Goal: Obtain resource: Download file/media

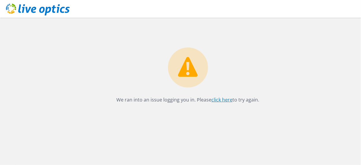
click at [219, 101] on link "click here" at bounding box center [222, 99] width 21 height 7
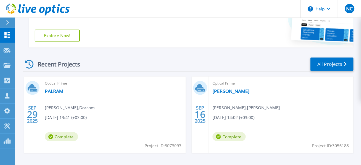
scroll to position [133, 0]
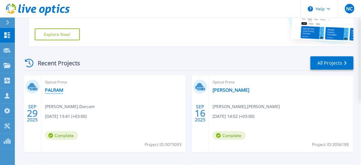
click at [56, 88] on link "PALRAM" at bounding box center [54, 90] width 18 height 6
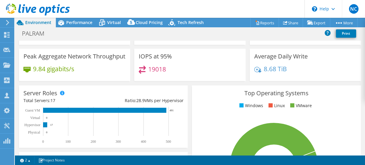
select select "USD"
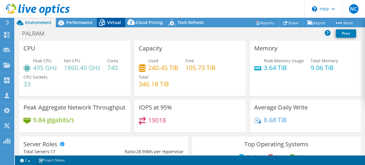
click at [110, 20] on span "Virtual" at bounding box center [114, 23] width 14 height 6
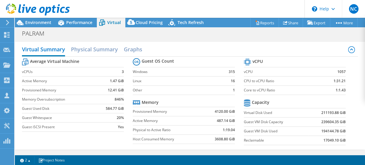
scroll to position [34, 0]
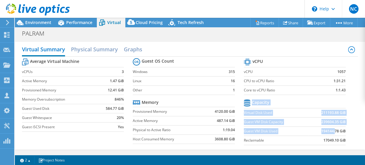
drag, startPoint x: 342, startPoint y: 130, endPoint x: 331, endPoint y: 130, distance: 10.4
click at [331, 130] on section "vCPU vCPU 1057 CPU to vCPU Ratio 1:31.21 Core to vCPU Ratio 1:1.43 Capacity Vir…" at bounding box center [299, 102] width 111 height 91
click at [331, 130] on b "194144.78 GiB" at bounding box center [333, 131] width 24 height 6
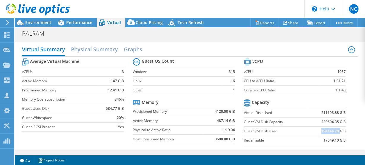
click at [331, 130] on b "194144.78 GiB" at bounding box center [333, 131] width 24 height 6
click at [83, 22] on span "Performance" at bounding box center [79, 23] width 26 height 6
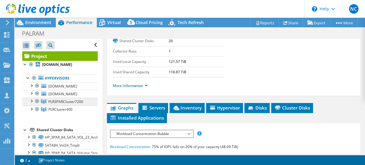
scroll to position [0, 0]
click at [120, 20] on span "Virtual" at bounding box center [114, 23] width 14 height 6
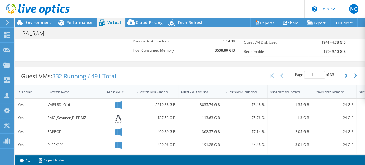
scroll to position [90, 0]
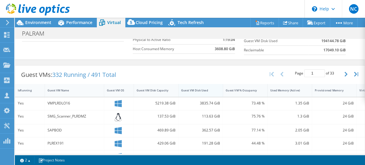
click at [201, 91] on div "Guest VM Disk Used" at bounding box center [196, 90] width 37 height 9
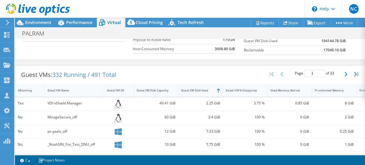
click at [201, 91] on div "Guest VM Disk Used" at bounding box center [196, 90] width 37 height 9
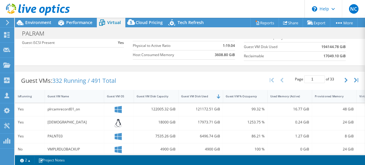
scroll to position [91, 0]
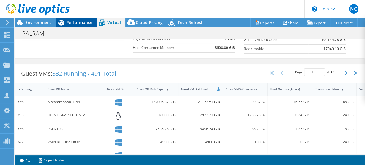
click at [79, 25] on span "Performance" at bounding box center [79, 23] width 26 height 6
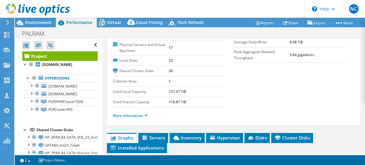
scroll to position [0, 0]
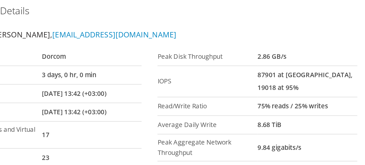
drag, startPoint x: 286, startPoint y: 81, endPoint x: 290, endPoint y: 80, distance: 4.1
click at [290, 80] on tr "IOPS 87901 at Peak, 19018 at 95%" at bounding box center [289, 86] width 112 height 18
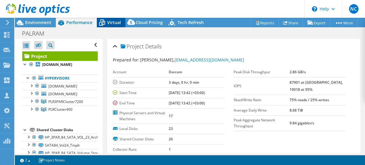
click at [119, 19] on div "Virtual" at bounding box center [111, 22] width 28 height 9
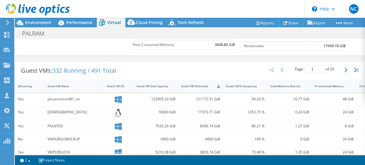
scroll to position [95, 0]
click at [335, 84] on div "Provisioned Memory" at bounding box center [331, 86] width 32 height 4
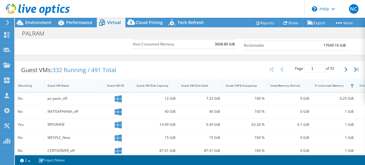
click at [361, 86] on div "Virtual CPU" at bounding box center [367, 85] width 22 height 9
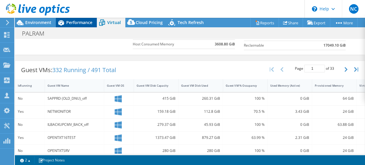
click at [89, 20] on span "Performance" at bounding box center [79, 23] width 26 height 6
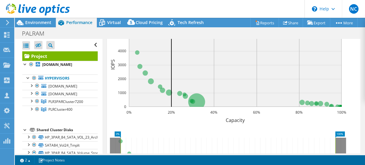
scroll to position [333, 0]
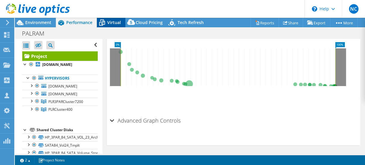
click at [109, 22] on span "Virtual" at bounding box center [114, 23] width 14 height 6
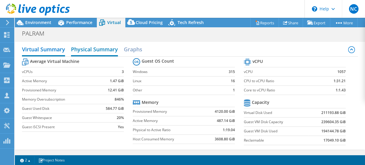
click at [108, 51] on h2 "Physical Summary" at bounding box center [94, 49] width 47 height 13
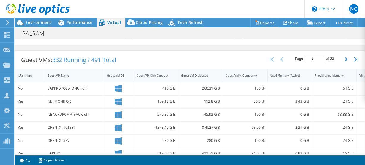
scroll to position [49, 0]
click at [354, 61] on button "button" at bounding box center [356, 59] width 10 height 11
click at [360, 76] on div "Virtual CPU" at bounding box center [367, 76] width 17 height 4
type input "1"
click at [360, 76] on div "Virtual CPU" at bounding box center [367, 76] width 17 height 4
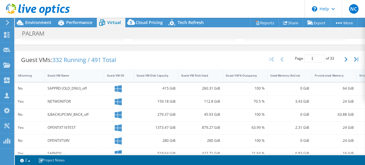
click at [360, 76] on div "Virtual CPU" at bounding box center [367, 76] width 17 height 4
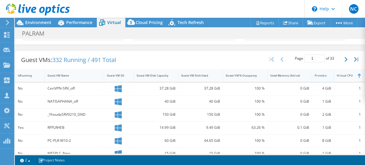
drag, startPoint x: 355, startPoint y: 75, endPoint x: 332, endPoint y: 75, distance: 22.6
click at [332, 75] on div at bounding box center [333, 75] width 11 height 13
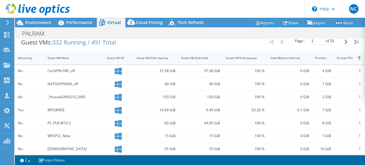
scroll to position [66, 0]
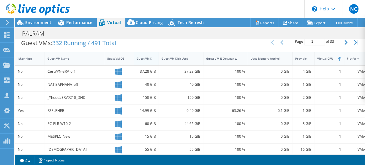
drag, startPoint x: 174, startPoint y: 57, endPoint x: 155, endPoint y: 59, distance: 19.7
click at [155, 59] on div at bounding box center [158, 58] width 11 height 13
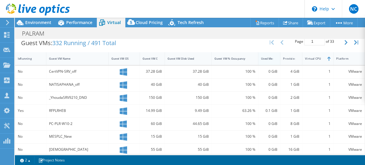
drag, startPoint x: 288, startPoint y: 59, endPoint x: 268, endPoint y: 58, distance: 20.2
click at [265, 58] on div "Used Memory (Active)" at bounding box center [269, 58] width 22 height 13
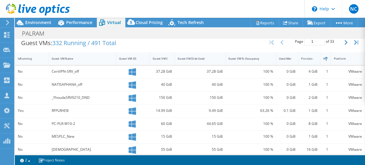
drag, startPoint x: 330, startPoint y: 55, endPoint x: 311, endPoint y: 56, distance: 18.4
click at [311, 56] on div "IsRunning Guest VM Name Guest VM OS Guest VM Disk Capacity Guest VM Disk Used G…" at bounding box center [189, 58] width 349 height 13
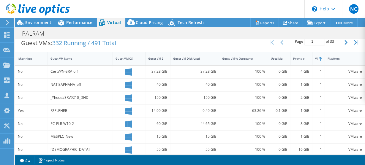
drag, startPoint x: 358, startPoint y: 54, endPoint x: 364, endPoint y: 54, distance: 6.8
click at [364, 54] on div "CPU Peak CPU 495 GHz Net CPU 1860.40 GHz Cores 740 CPU Sockets 33 Capacity Used…" at bounding box center [190, 96] width 350 height 115
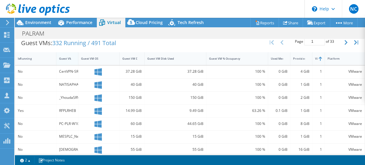
drag, startPoint x: 109, startPoint y: 61, endPoint x: 67, endPoint y: 58, distance: 42.2
click at [67, 58] on div "Guest VM Name" at bounding box center [67, 58] width 22 height 13
click at [55, 59] on div at bounding box center [56, 58] width 11 height 13
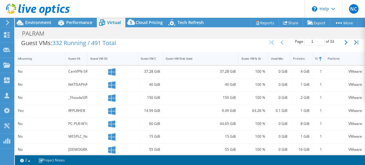
drag, startPoint x: 263, startPoint y: 58, endPoint x: 231, endPoint y: 59, distance: 31.2
click at [231, 59] on div "IsRunning Guest VM Name Guest VM OS Guest VM Disk Capacity Guest VM Disk Used G…" at bounding box center [189, 58] width 349 height 13
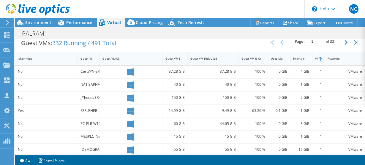
drag, startPoint x: 234, startPoint y: 59, endPoint x: 211, endPoint y: 58, distance: 23.2
click at [211, 58] on div "Guest VM Disk Used" at bounding box center [213, 58] width 51 height 13
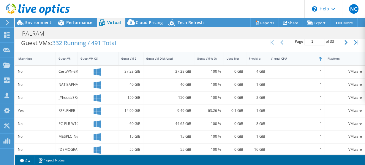
drag, startPoint x: 320, startPoint y: 58, endPoint x: 364, endPoint y: 53, distance: 44.5
click at [364, 53] on div "CPU Peak CPU 495 GHz Net CPU 1860.40 GHz Cores 740 CPU Sockets 33 Capacity Used…" at bounding box center [190, 96] width 350 height 115
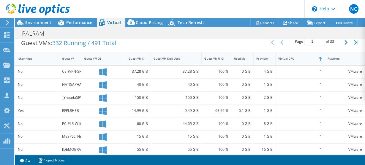
drag, startPoint x: 320, startPoint y: 51, endPoint x: 313, endPoint y: 51, distance: 6.8
click at [313, 51] on div "Guest VMs: 332 Running / 491 Total Page 1 of 33 5 rows 10 rows 20 rows 25 rows …" at bounding box center [190, 148] width 350 height 228
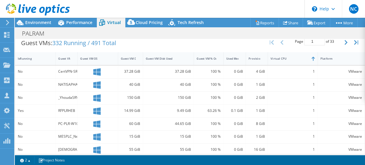
drag, startPoint x: 357, startPoint y: 53, endPoint x: 364, endPoint y: 54, distance: 7.2
click at [364, 54] on div "CPU Peak CPU 495 GHz Net CPU 1860.40 GHz Cores 740 CPU Sockets 33 Capacity Used…" at bounding box center [190, 96] width 350 height 115
click at [344, 155] on div "Project Actions Project Actions Reports Share Export vSAN ReadyNode Sizer" at bounding box center [190, 91] width 350 height 147
click at [31, 161] on link "2" at bounding box center [25, 159] width 18 height 7
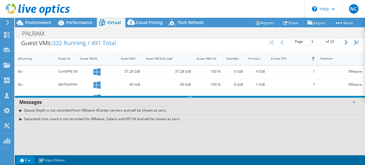
click at [31, 161] on link "2" at bounding box center [25, 159] width 18 height 7
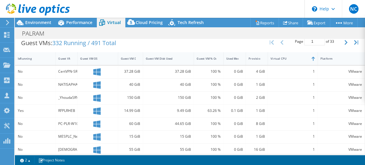
scroll to position [18, 0]
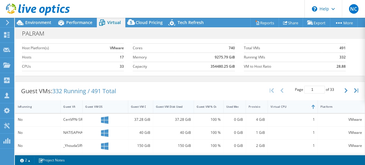
drag, startPoint x: 188, startPoint y: 107, endPoint x: 178, endPoint y: 107, distance: 10.1
click at [178, 107] on div "Guest VM Disk Used" at bounding box center [173, 106] width 41 height 13
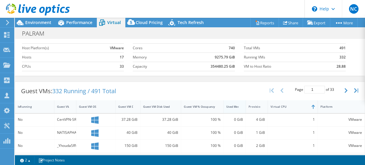
drag, startPoint x: 217, startPoint y: 104, endPoint x: 229, endPoint y: 103, distance: 12.8
click at [229, 103] on div "IsRunning Guest VM Name Guest VM OS Guest VM Disk Capacity Guest VM Disk Used G…" at bounding box center [189, 106] width 349 height 13
click at [118, 118] on div "37.28 GiB" at bounding box center [127, 119] width 19 height 7
click at [73, 106] on div at bounding box center [76, 106] width 11 height 13
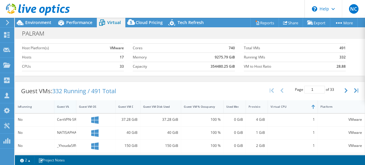
click at [73, 107] on div at bounding box center [76, 106] width 11 height 13
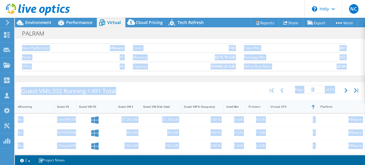
drag, startPoint x: 274, startPoint y: 154, endPoint x: 306, endPoint y: 155, distance: 32.4
click at [306, 155] on div "This project has been archived. No changes can be made, and graphs and summary …" at bounding box center [190, 91] width 350 height 147
click at [344, 109] on div "Platform" at bounding box center [338, 106] width 40 height 9
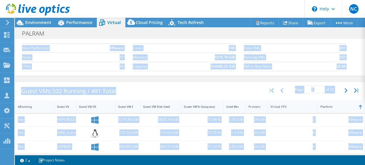
scroll to position [118, 0]
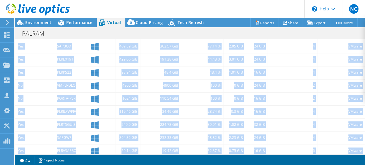
click at [299, 98] on div "2" at bounding box center [292, 98] width 44 height 7
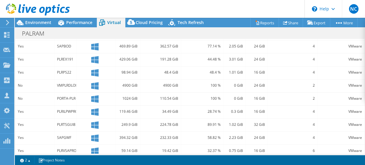
scroll to position [0, 0]
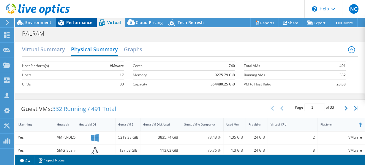
click at [81, 20] on span "Performance" at bounding box center [79, 23] width 26 height 6
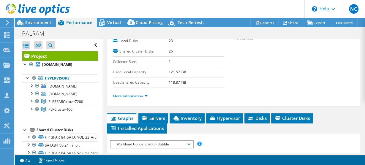
scroll to position [87, 0]
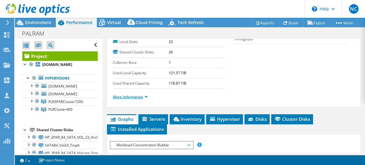
click at [142, 96] on link "More Information" at bounding box center [130, 96] width 35 height 5
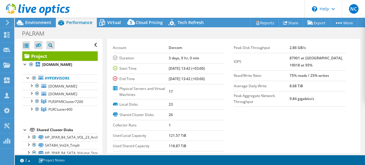
scroll to position [0, 0]
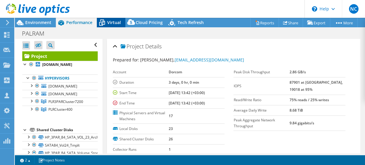
click at [107, 23] on icon at bounding box center [102, 23] width 10 height 10
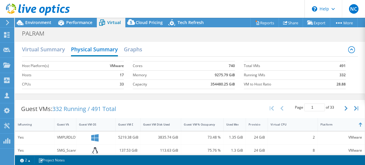
scroll to position [98, 0]
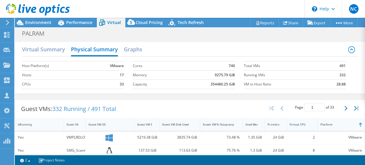
drag, startPoint x: 313, startPoint y: 126, endPoint x: 294, endPoint y: 123, distance: 19.3
click at [294, 123] on div "Virtual CPU" at bounding box center [302, 124] width 31 height 13
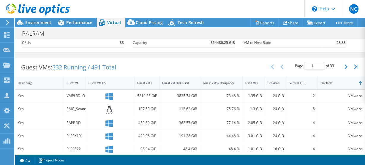
scroll to position [0, 0]
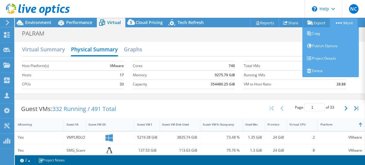
click at [342, 19] on link "More" at bounding box center [344, 22] width 28 height 9
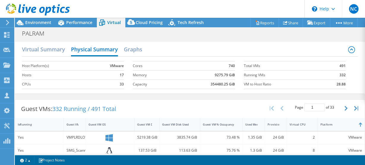
click at [118, 81] on td "33" at bounding box center [107, 84] width 32 height 9
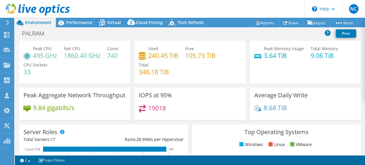
scroll to position [118, 0]
click at [88, 26] on div "Performance" at bounding box center [76, 22] width 41 height 9
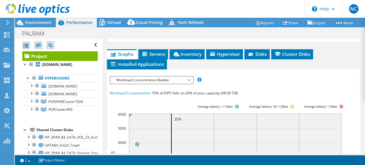
scroll to position [152, 0]
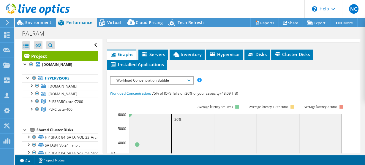
click at [181, 78] on span "Workload Concentration Bubble" at bounding box center [151, 80] width 76 height 7
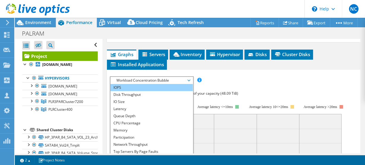
click at [171, 87] on li "IOPS" at bounding box center [151, 87] width 82 height 7
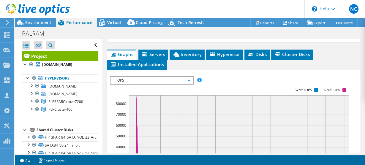
click at [137, 95] on rect at bounding box center [239, 142] width 220 height 95
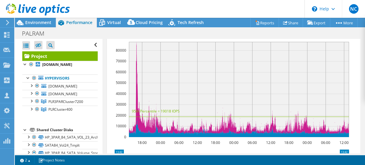
scroll to position [205, 0]
drag, startPoint x: 283, startPoint y: 94, endPoint x: 220, endPoint y: 97, distance: 63.3
click at [220, 97] on rect at bounding box center [239, 89] width 220 height 95
drag, startPoint x: 220, startPoint y: 97, endPoint x: 269, endPoint y: 89, distance: 49.3
click at [269, 89] on rect at bounding box center [239, 89] width 220 height 95
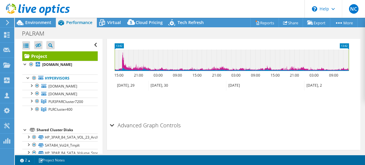
scroll to position [311, 0]
click at [119, 22] on span "Virtual" at bounding box center [114, 23] width 14 height 6
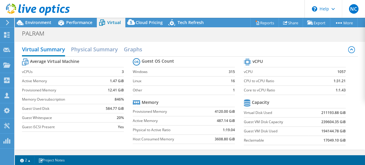
scroll to position [77, 0]
click at [85, 25] on span "Performance" at bounding box center [79, 23] width 26 height 6
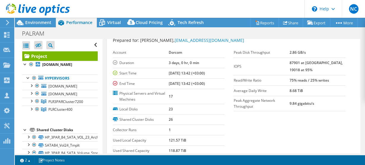
scroll to position [10, 0]
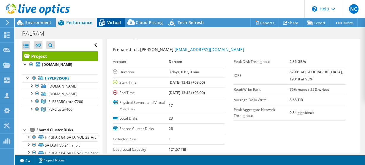
click at [119, 20] on span "Virtual" at bounding box center [114, 23] width 14 height 6
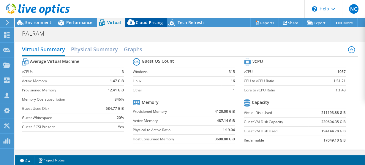
click at [138, 18] on div "Cloud Pricing" at bounding box center [146, 22] width 42 height 9
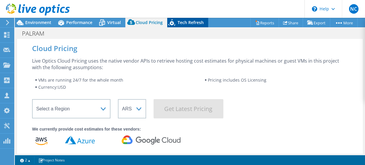
click at [180, 23] on span "Tech Refresh" at bounding box center [190, 23] width 26 height 6
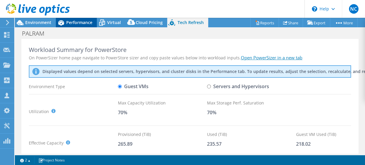
click at [86, 24] on span "Performance" at bounding box center [79, 23] width 26 height 6
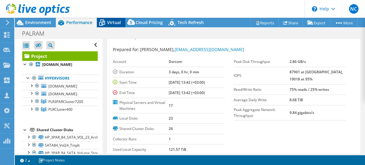
click at [116, 27] on div "Virtual" at bounding box center [111, 22] width 28 height 9
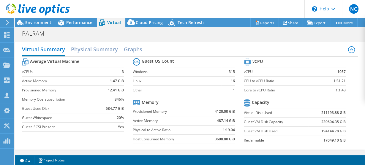
click at [113, 24] on span "Virtual" at bounding box center [114, 23] width 14 height 6
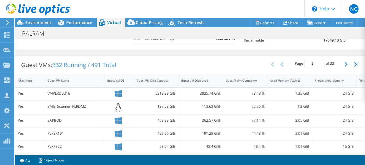
drag, startPoint x: 311, startPoint y: 154, endPoint x: 328, endPoint y: 155, distance: 16.6
click at [335, 155] on div "Project Actions Project Actions Reports Share Export vSAN ReadyNode Sizer" at bounding box center [190, 91] width 350 height 147
click at [31, 161] on link "2" at bounding box center [25, 159] width 18 height 7
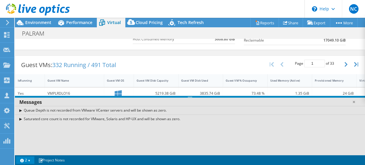
click at [122, 64] on div "Guest VMs: 332 Running / 491 Total" at bounding box center [68, 65] width 107 height 18
click at [352, 100] on link at bounding box center [353, 102] width 6 height 6
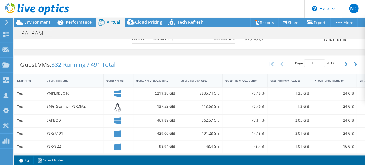
scroll to position [0, 0]
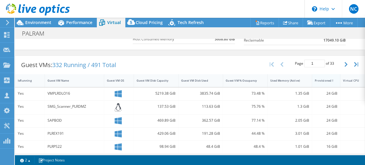
drag, startPoint x: 355, startPoint y: 78, endPoint x: 339, endPoint y: 81, distance: 16.5
click at [339, 81] on div at bounding box center [339, 80] width 11 height 13
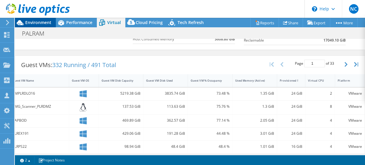
click at [41, 24] on span "Environment" at bounding box center [38, 23] width 26 height 6
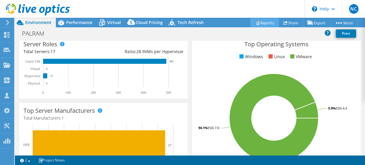
click at [259, 24] on link "Reports" at bounding box center [264, 22] width 28 height 9
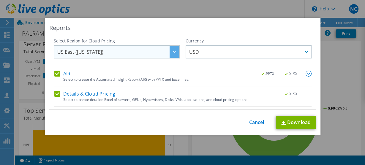
click at [148, 53] on span "US East ([US_STATE])" at bounding box center [118, 52] width 122 height 12
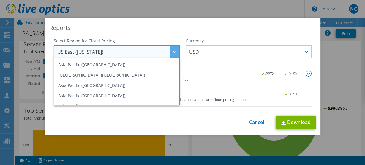
click at [148, 53] on span "US East ([US_STATE])" at bounding box center [118, 52] width 122 height 12
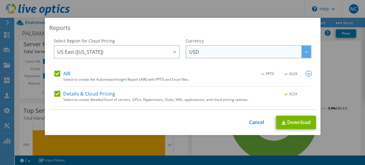
click at [204, 53] on span "USD" at bounding box center [250, 52] width 122 height 12
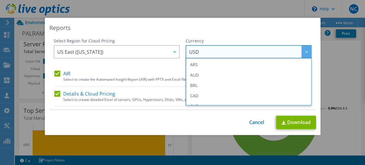
click at [192, 39] on div "Currency" at bounding box center [248, 41] width 126 height 6
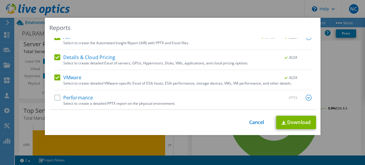
scroll to position [36, 0]
click at [55, 99] on label "Performance" at bounding box center [73, 98] width 39 height 6
click at [0, 0] on input "Performance" at bounding box center [0, 0] width 0 height 0
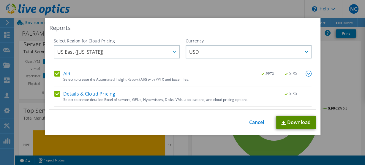
click at [288, 128] on link "Download" at bounding box center [296, 122] width 40 height 13
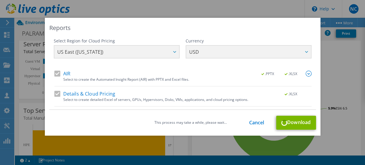
click at [314, 88] on div "Select Region for Cloud Pricing Asia Pacific ([GEOGRAPHIC_DATA]) [GEOGRAPHIC_DA…" at bounding box center [182, 74] width 266 height 72
click at [253, 122] on link "Cancel" at bounding box center [256, 123] width 15 height 6
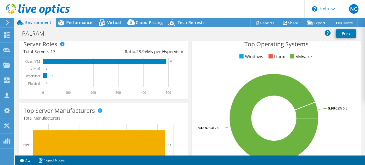
click at [8, 22] on use at bounding box center [7, 22] width 3 height 5
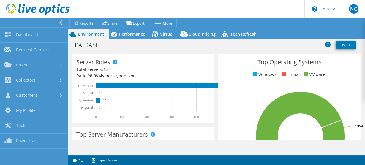
click at [60, 22] on use at bounding box center [60, 22] width 3 height 5
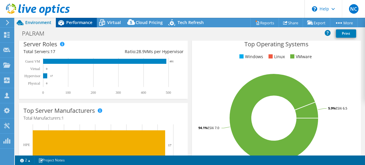
click at [81, 18] on div "Performance" at bounding box center [76, 22] width 41 height 9
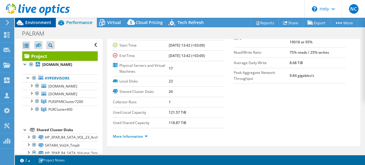
click at [48, 21] on span "Environment" at bounding box center [38, 23] width 26 height 6
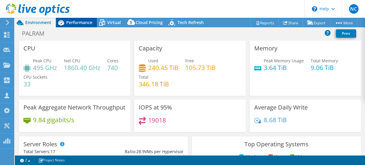
click at [67, 21] on span "Performance" at bounding box center [79, 23] width 26 height 6
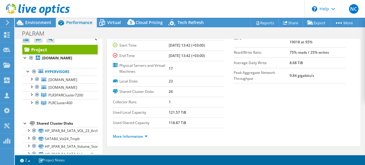
scroll to position [5, 0]
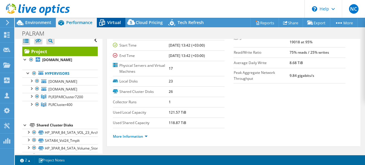
click at [119, 20] on span "Virtual" at bounding box center [114, 23] width 14 height 6
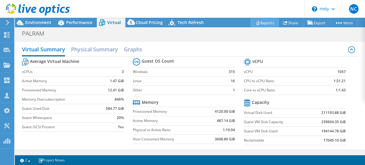
click at [258, 20] on link "Reports" at bounding box center [264, 22] width 28 height 9
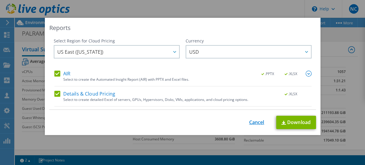
click at [252, 121] on link "Cancel" at bounding box center [256, 123] width 15 height 6
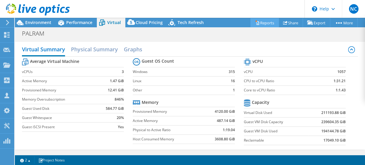
click at [257, 20] on link "Reports" at bounding box center [264, 22] width 28 height 9
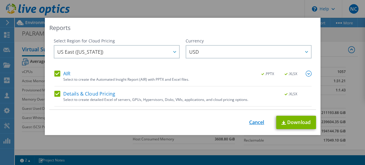
click at [257, 125] on link "Cancel" at bounding box center [256, 123] width 15 height 6
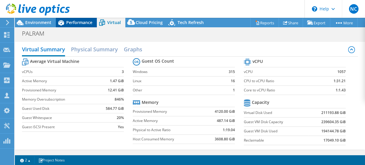
click at [74, 23] on span "Performance" at bounding box center [79, 23] width 26 height 6
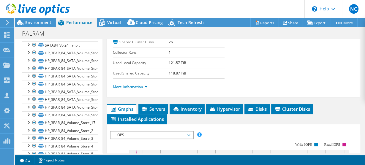
scroll to position [104, 0]
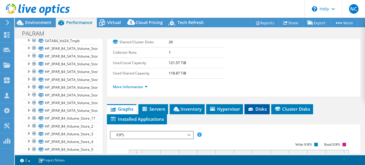
click at [258, 104] on li "Disks" at bounding box center [256, 109] width 25 height 10
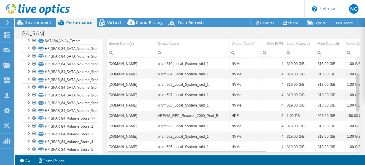
scroll to position [40, 0]
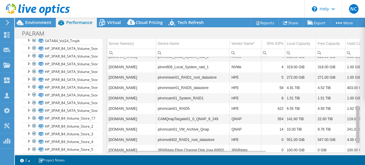
drag, startPoint x: 354, startPoint y: 106, endPoint x: 347, endPoint y: 138, distance: 32.3
click at [347, 138] on body "NC Channel Partner [PERSON_NAME] [EMAIL_ADDRESS][DOMAIN_NAME] Dorcom My Profile…" at bounding box center [182, 82] width 365 height 165
click at [142, 114] on td "[DOMAIN_NAME]" at bounding box center [131, 119] width 49 height 10
click at [133, 114] on td "[DOMAIN_NAME]" at bounding box center [131, 119] width 49 height 10
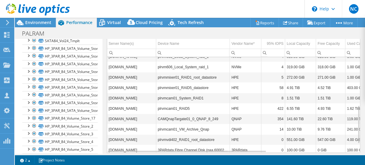
click at [133, 114] on td "[DOMAIN_NAME]" at bounding box center [131, 119] width 49 height 10
click at [114, 114] on td "[DOMAIN_NAME]" at bounding box center [131, 119] width 49 height 10
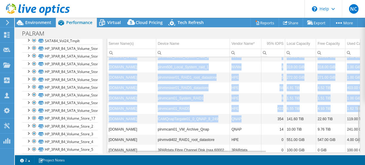
drag, startPoint x: 107, startPoint y: 115, endPoint x: 242, endPoint y: 110, distance: 135.7
click at [242, 110] on div "Drag a column header here to group by that column Server Name(s) Device Name Ve…" at bounding box center [233, 89] width 253 height 126
click at [242, 114] on td "QNAP" at bounding box center [245, 118] width 31 height 10
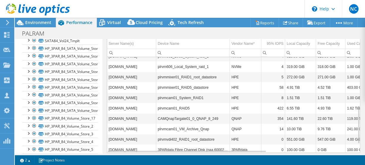
click at [242, 114] on td "QNAP" at bounding box center [245, 118] width 31 height 10
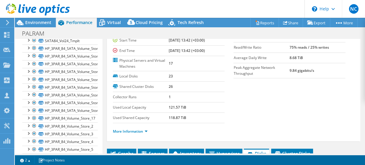
scroll to position [39, 0]
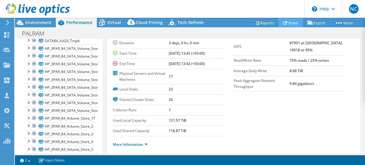
click at [278, 22] on link "Share" at bounding box center [290, 22] width 24 height 9
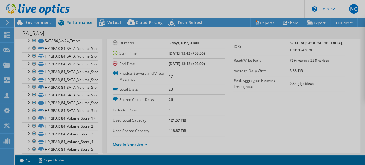
click at [273, 23] on div at bounding box center [182, 82] width 365 height 129
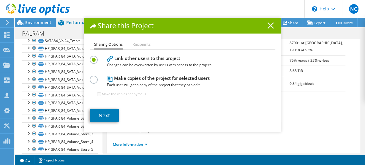
click at [267, 28] on icon at bounding box center [270, 25] width 7 height 7
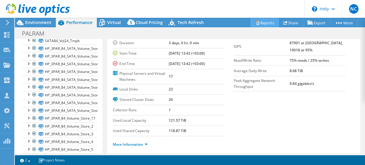
click at [268, 24] on link "Reports" at bounding box center [264, 22] width 28 height 9
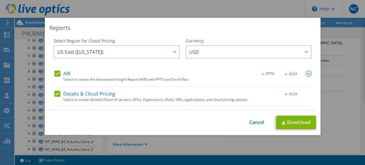
click at [345, 72] on div "Reports Select Region for Cloud Pricing Asia Pacific ([GEOGRAPHIC_DATA]) [GEOGR…" at bounding box center [182, 82] width 365 height 129
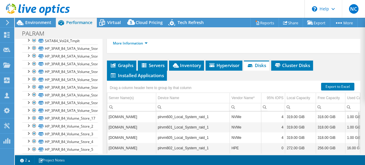
scroll to position [140, 0]
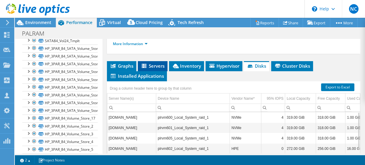
click at [149, 63] on span "Servers" at bounding box center [153, 66] width 24 height 6
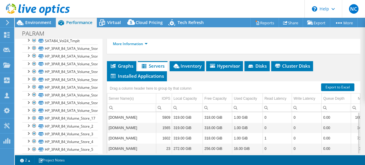
scroll to position [0, 0]
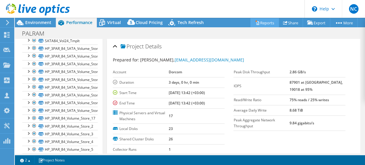
click at [264, 25] on link "Reports" at bounding box center [264, 22] width 28 height 9
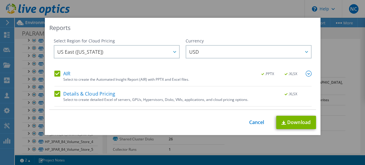
click at [347, 67] on div "Reports Select Region for Cloud Pricing Asia Pacific ([GEOGRAPHIC_DATA]) [GEOGR…" at bounding box center [182, 82] width 365 height 129
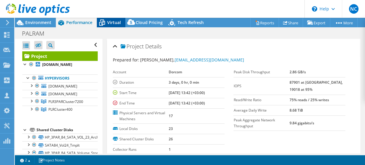
click at [117, 20] on span "Virtual" at bounding box center [114, 23] width 14 height 6
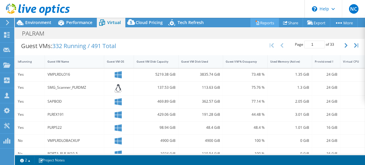
click at [265, 22] on link "Reports" at bounding box center [264, 22] width 28 height 9
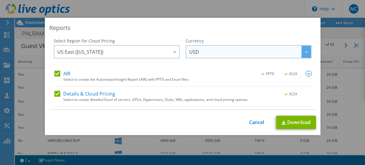
scroll to position [36, 0]
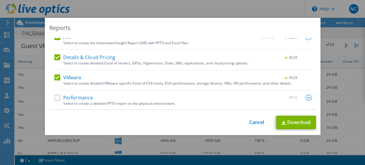
click at [56, 56] on label "Details & Cloud Pricing" at bounding box center [84, 57] width 61 height 6
click at [0, 0] on input "Details & Cloud Pricing" at bounding box center [0, 0] width 0 height 0
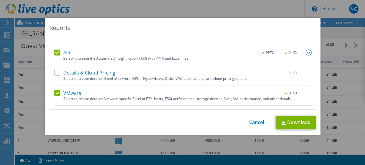
scroll to position [20, 0]
click at [56, 56] on div "AIR .PPTX .XLSX" at bounding box center [182, 53] width 257 height 7
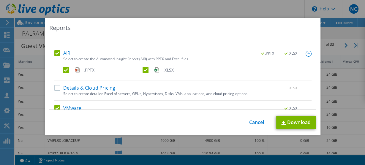
click at [56, 56] on label "AIR" at bounding box center [62, 53] width 16 height 6
click at [0, 0] on input "AIR" at bounding box center [0, 0] width 0 height 0
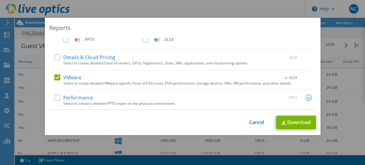
scroll to position [51, 0]
click at [285, 120] on link "Download" at bounding box center [296, 122] width 40 height 13
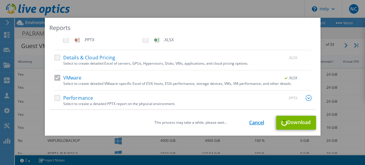
click at [253, 124] on link "Cancel" at bounding box center [256, 123] width 15 height 6
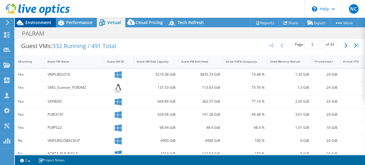
click at [47, 21] on span "Environment" at bounding box center [38, 23] width 26 height 6
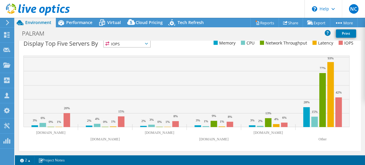
scroll to position [0, 0]
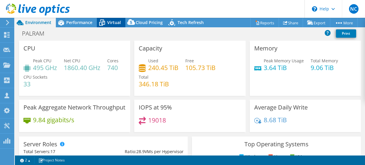
click at [109, 21] on span "Virtual" at bounding box center [114, 23] width 14 height 6
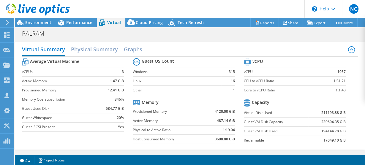
scroll to position [205, 0]
click at [178, 109] on label "Provisioned Memory" at bounding box center [168, 112] width 70 height 6
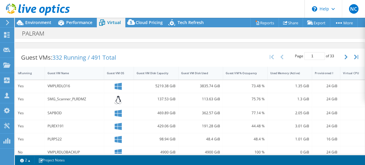
scroll to position [107, 0]
